Goal: Information Seeking & Learning: Check status

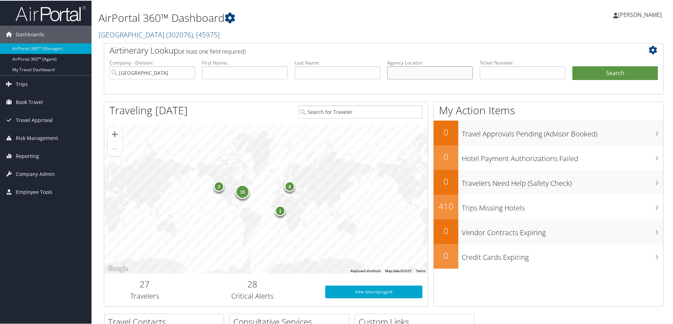
click at [403, 72] on input "text" at bounding box center [430, 72] width 86 height 13
click at [207, 35] on span ", [ 45975 ]" at bounding box center [206, 34] width 27 height 10
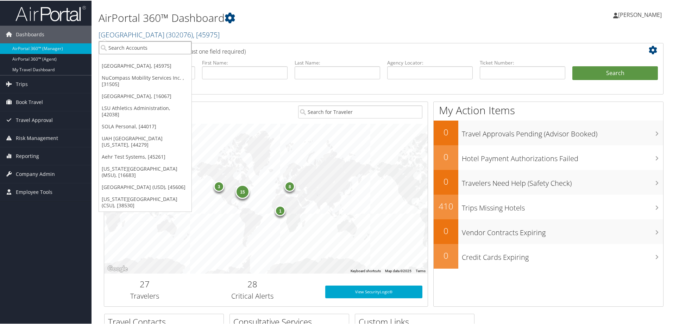
click at [143, 46] on input "search" at bounding box center [145, 47] width 93 height 13
click at [154, 49] on input "search" at bounding box center [145, 47] width 93 height 13
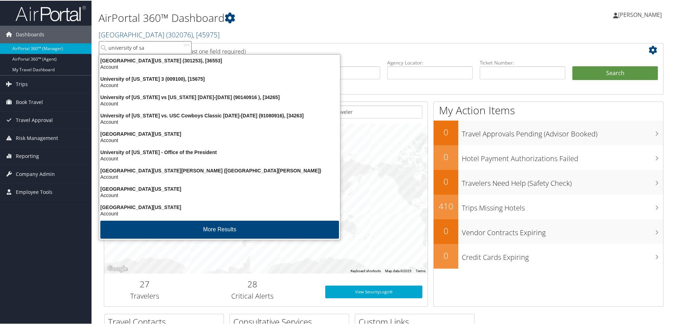
type input "[GEOGRAPHIC_DATA]"
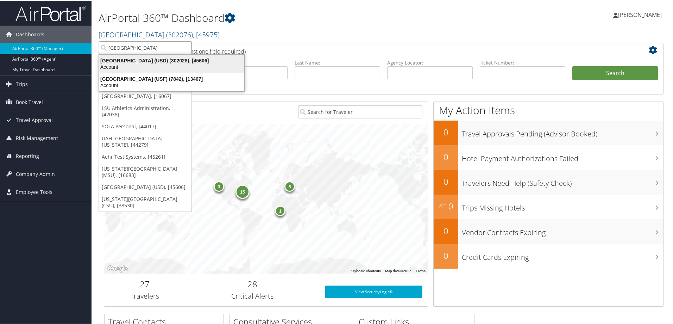
click at [137, 62] on div "University of San Diego (USD) (302028), [45606]" at bounding box center [172, 60] width 154 height 6
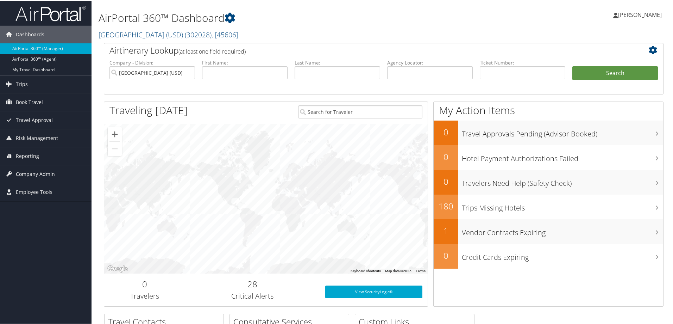
click at [33, 171] on span "Company Admin" at bounding box center [35, 173] width 39 height 18
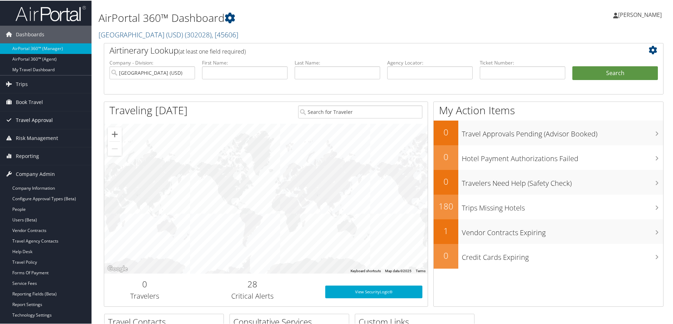
click at [39, 122] on span "Travel Approval" at bounding box center [34, 120] width 37 height 18
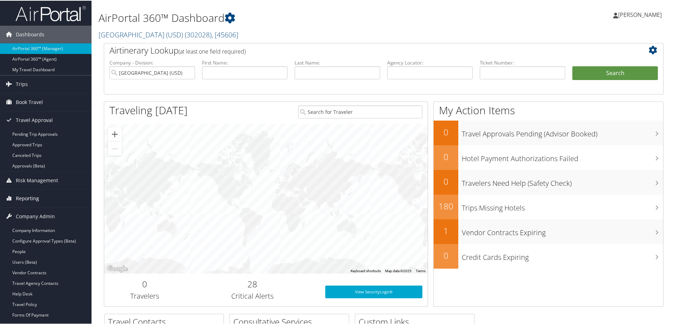
click at [26, 198] on span "Reporting" at bounding box center [27, 198] width 23 height 18
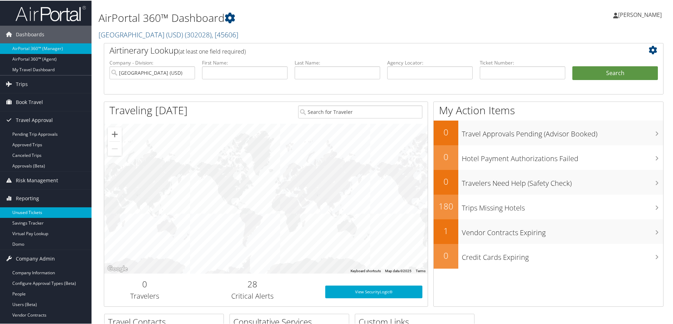
click at [31, 211] on link "Unused Tickets" at bounding box center [46, 211] width 92 height 11
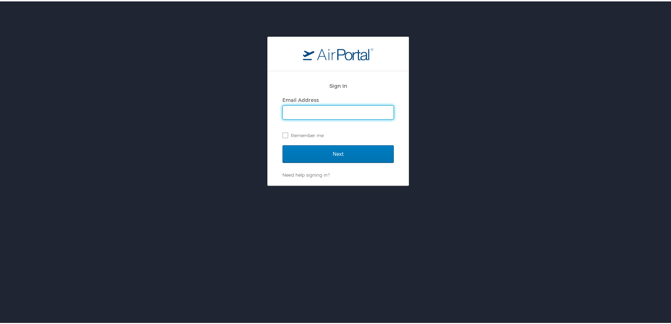
click at [348, 112] on input "Email Address" at bounding box center [338, 110] width 111 height 13
type input "michelle.henry@cbtravel.com"
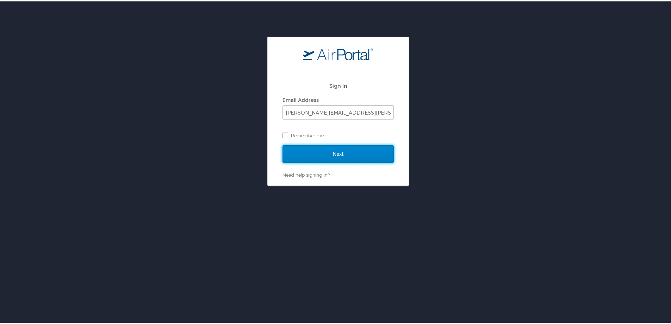
click at [343, 147] on input "Next" at bounding box center [337, 153] width 111 height 18
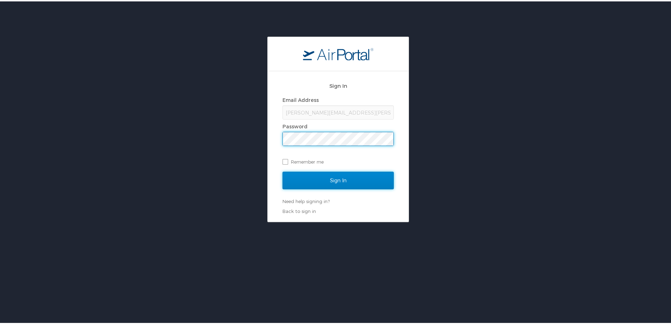
click at [344, 178] on input "Sign In" at bounding box center [337, 179] width 111 height 18
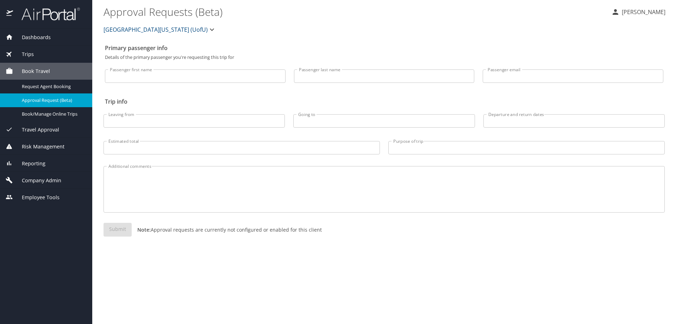
click at [29, 161] on span "Reporting" at bounding box center [29, 164] width 32 height 8
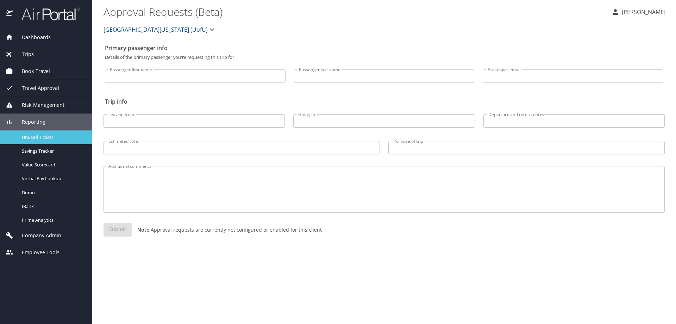
click at [43, 135] on span "Unused Tickets" at bounding box center [53, 137] width 62 height 7
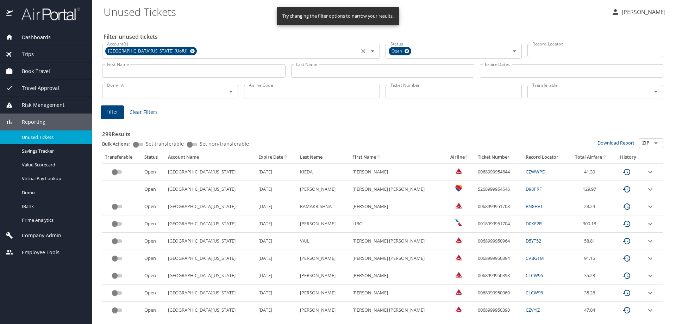
click at [190, 50] on icon at bounding box center [192, 51] width 5 height 5
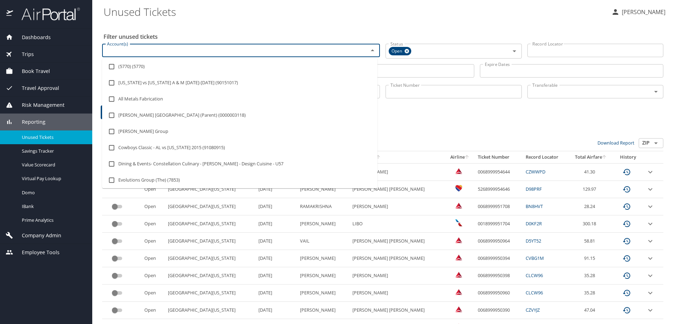
click at [162, 50] on input "Account(s)" at bounding box center [230, 50] width 253 height 9
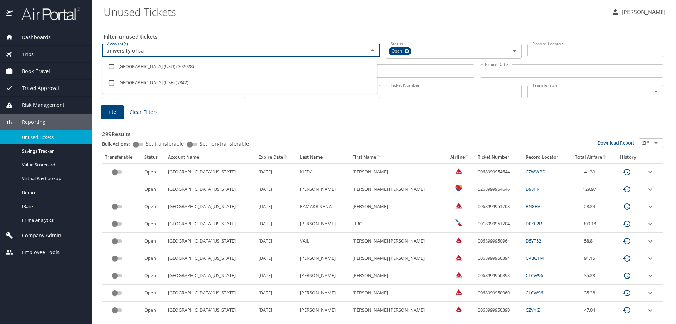
type input "[GEOGRAPHIC_DATA]"
click at [183, 62] on li "[GEOGRAPHIC_DATA] (USD) (302028)" at bounding box center [239, 66] width 275 height 16
checkbox input "true"
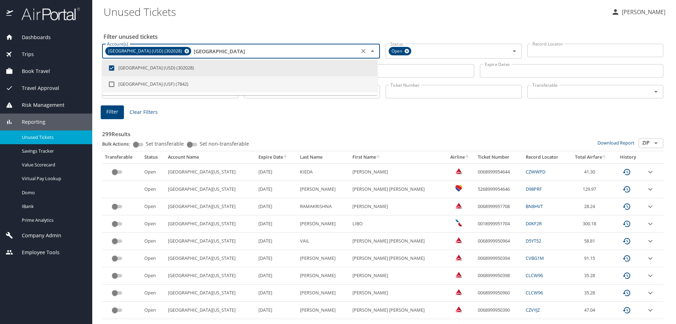
type input "[GEOGRAPHIC_DATA]"
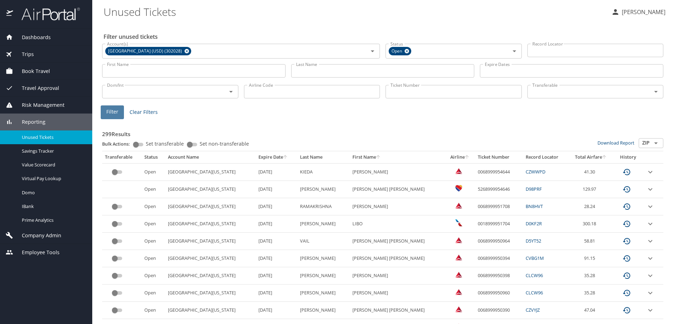
click at [111, 110] on span "Filter" at bounding box center [112, 111] width 12 height 9
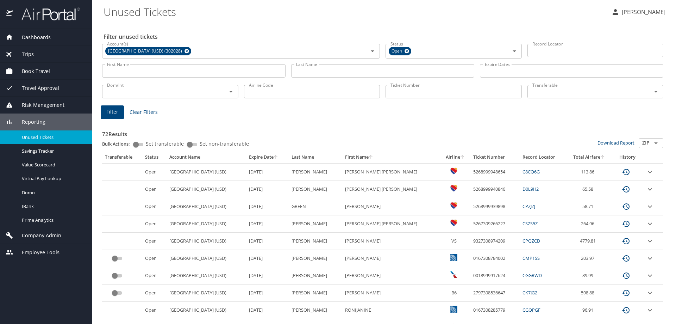
click at [656, 92] on div "Transferable" at bounding box center [596, 91] width 136 height 13
click at [652, 91] on icon "Open" at bounding box center [656, 91] width 8 height 8
click at [654, 91] on icon "Close" at bounding box center [656, 92] width 4 height 2
drag, startPoint x: 653, startPoint y: 92, endPoint x: 648, endPoint y: 92, distance: 4.9
click at [653, 92] on icon "Open" at bounding box center [656, 91] width 8 height 8
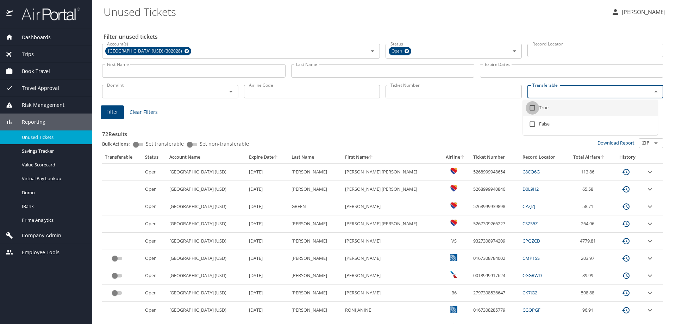
click at [531, 107] on input "checkbox" at bounding box center [532, 107] width 13 height 13
checkbox input "true"
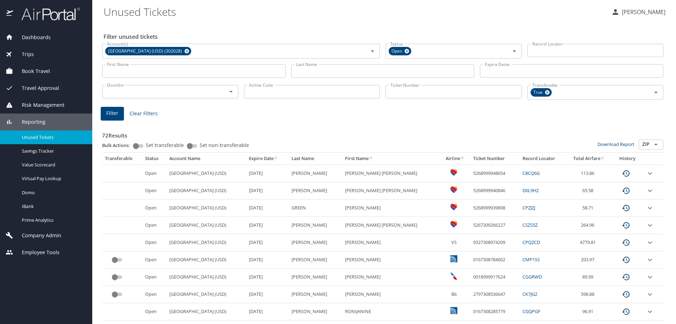
click at [531, 49] on input "Record Locator" at bounding box center [596, 50] width 136 height 13
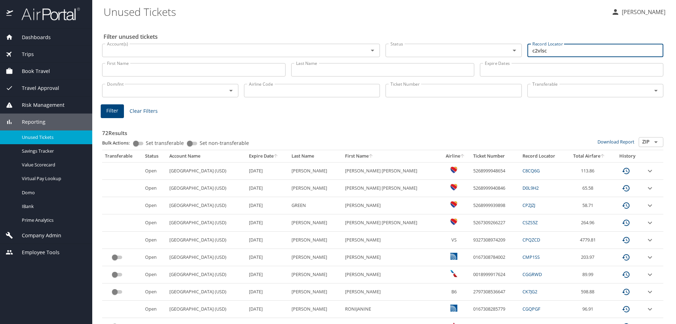
type input "c2vlsc"
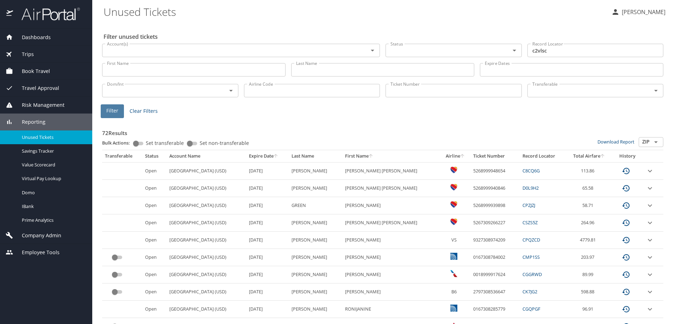
click at [113, 109] on span "Filter" at bounding box center [112, 110] width 12 height 9
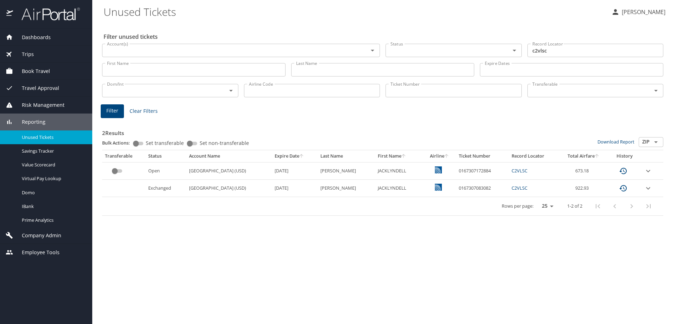
click at [647, 175] on icon "expand row" at bounding box center [648, 171] width 8 height 8
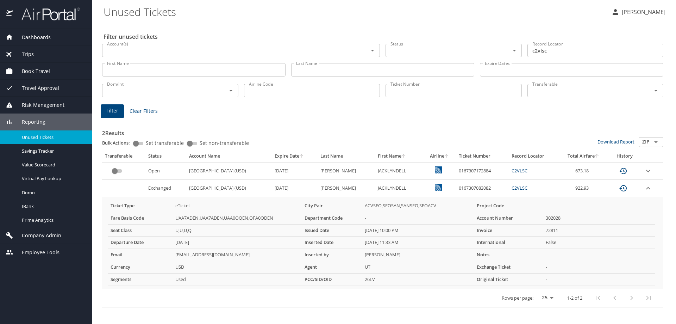
click at [651, 170] on icon "expand row" at bounding box center [648, 171] width 8 height 8
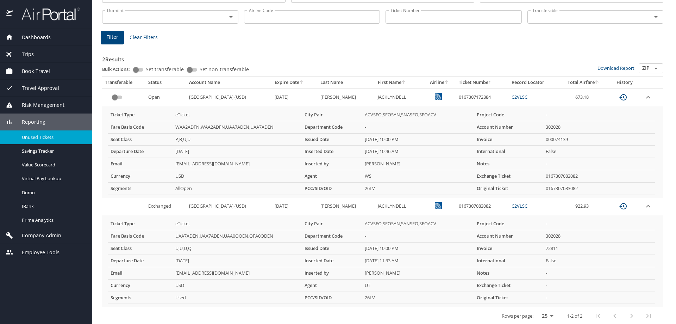
scroll to position [78, 0]
